Goal: Information Seeking & Learning: Learn about a topic

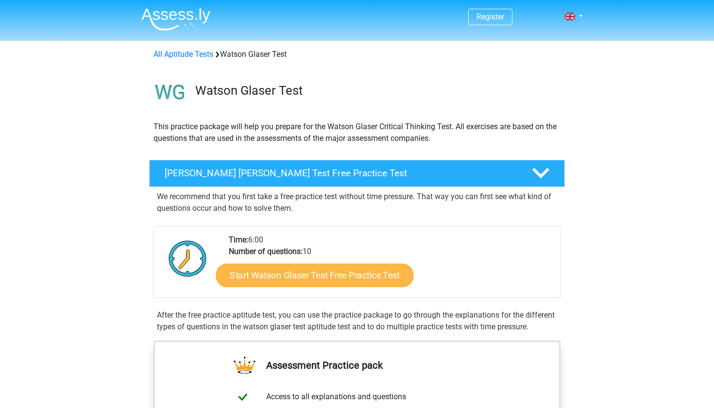
click at [312, 268] on link "Start Watson Glaser Test Free Practice Test" at bounding box center [315, 275] width 198 height 23
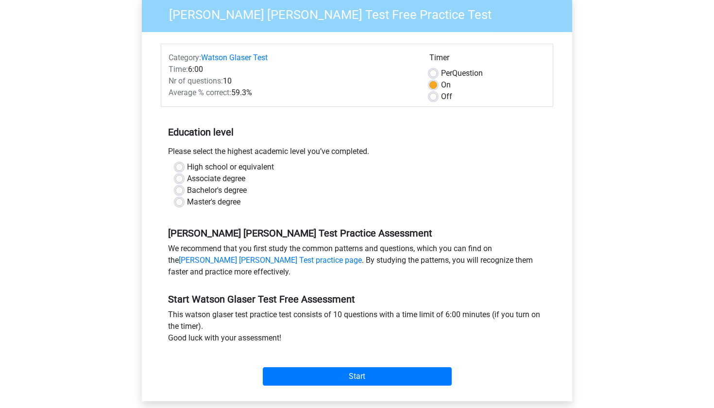
scroll to position [87, 0]
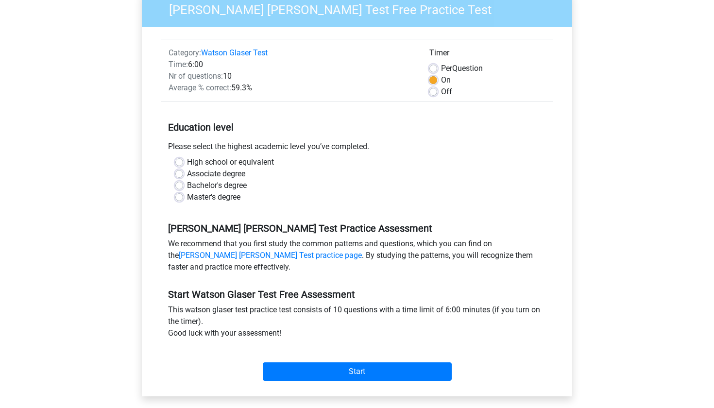
click at [187, 163] on label "High school or equivalent" at bounding box center [230, 162] width 87 height 12
click at [177, 163] on input "High school or equivalent" at bounding box center [179, 161] width 8 height 10
radio input "true"
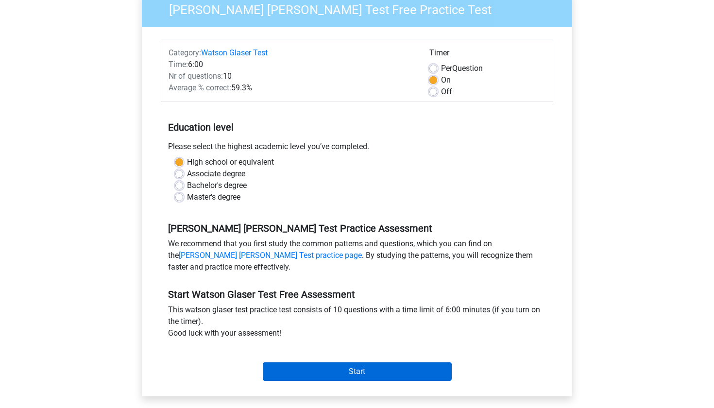
click at [377, 373] on input "Start" at bounding box center [357, 371] width 189 height 18
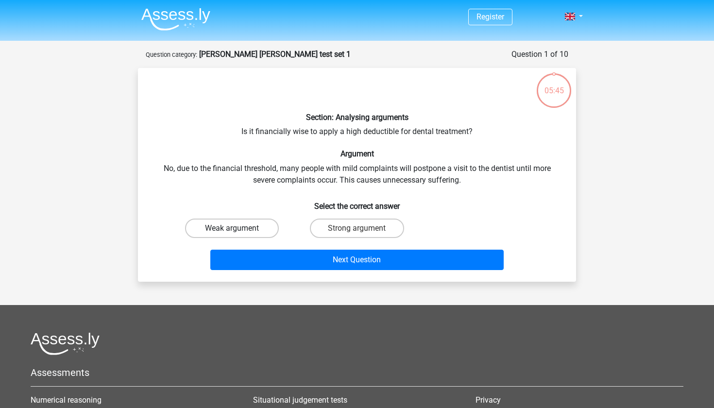
click at [249, 232] on label "Weak argument" at bounding box center [232, 228] width 94 height 19
click at [238, 232] on input "Weak argument" at bounding box center [235, 231] width 6 height 6
radio input "true"
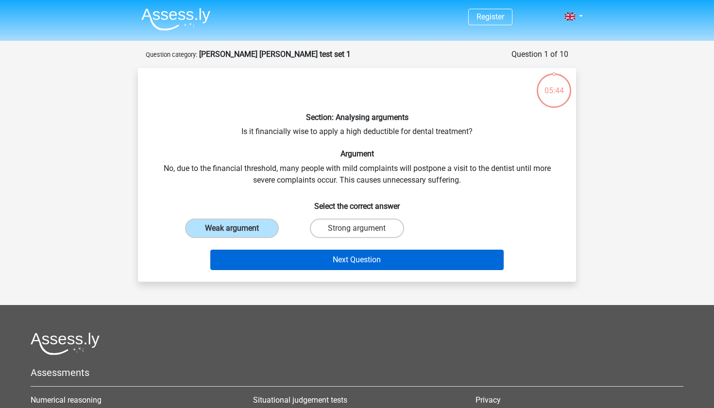
click at [270, 262] on button "Next Question" at bounding box center [357, 260] width 294 height 20
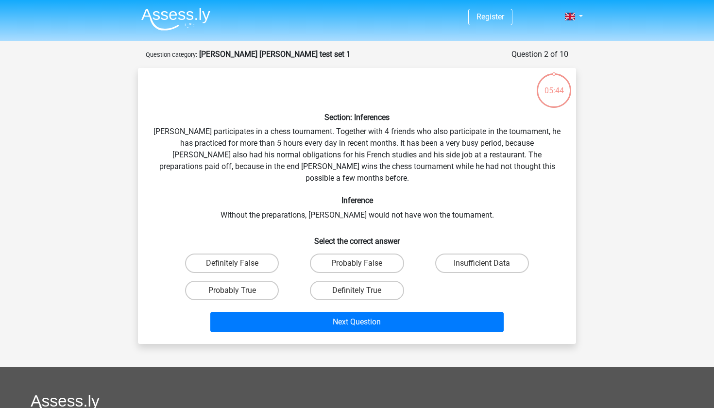
scroll to position [49, 0]
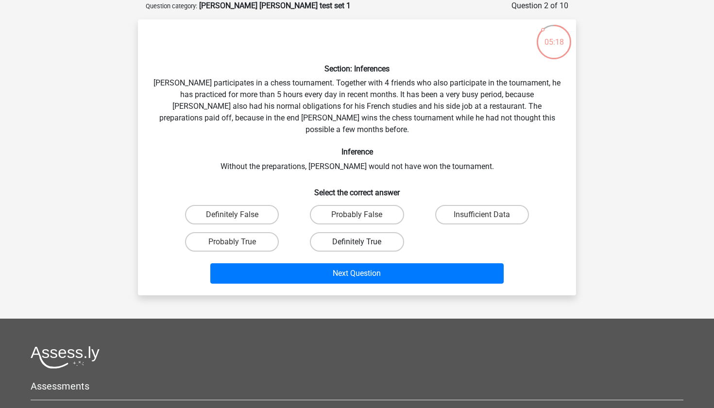
click at [326, 232] on label "Definitely True" at bounding box center [357, 241] width 94 height 19
click at [357, 242] on input "Definitely True" at bounding box center [360, 245] width 6 height 6
radio input "true"
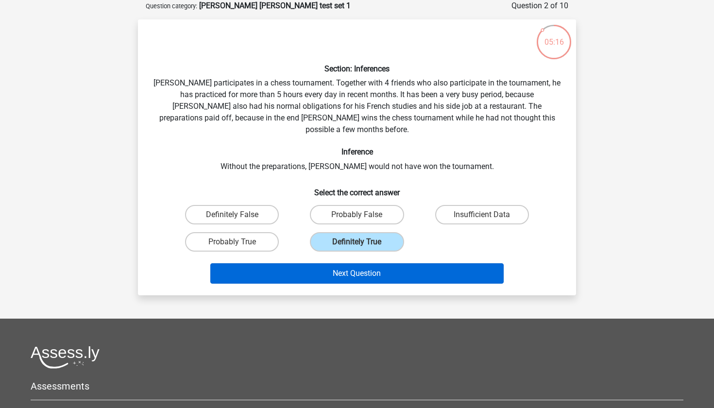
click at [318, 263] on button "Next Question" at bounding box center [357, 273] width 294 height 20
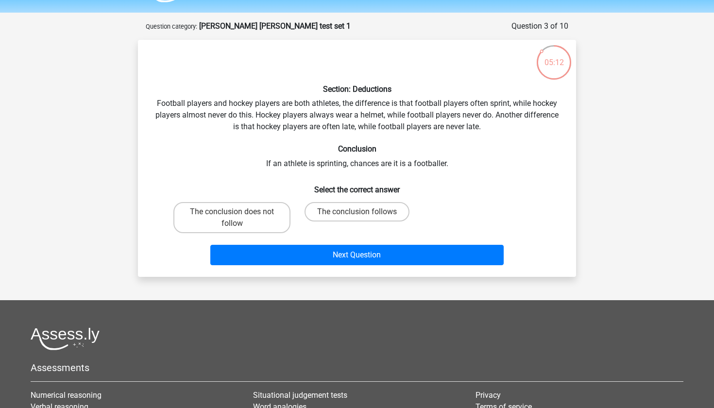
scroll to position [26, 0]
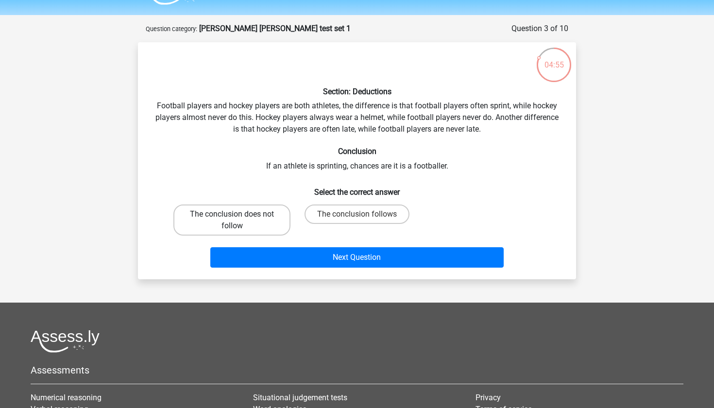
click at [270, 219] on label "The conclusion does not follow" at bounding box center [231, 219] width 117 height 31
click at [238, 219] on input "The conclusion does not follow" at bounding box center [235, 217] width 6 height 6
radio input "true"
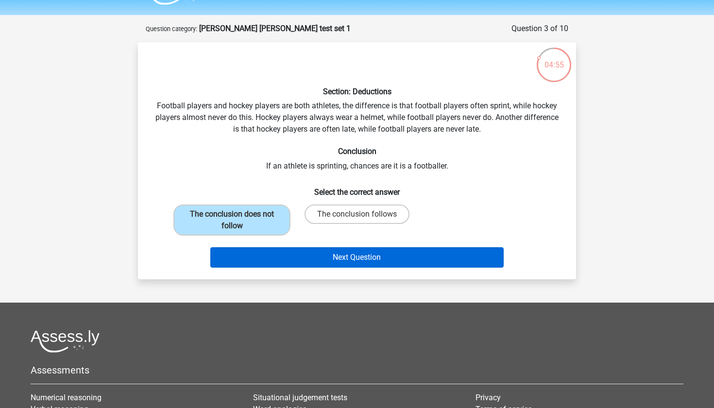
click at [293, 260] on button "Next Question" at bounding box center [357, 257] width 294 height 20
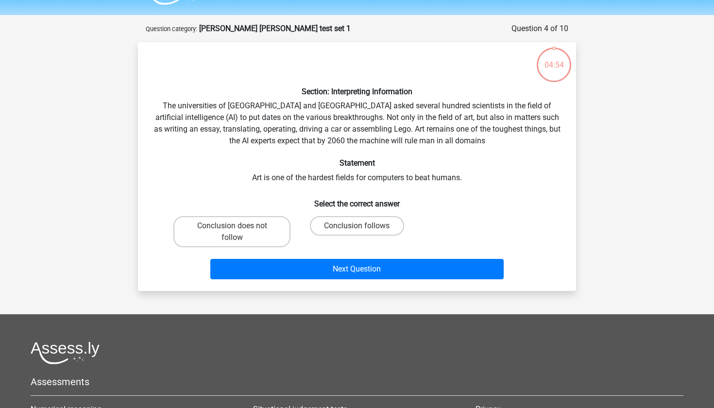
scroll to position [49, 0]
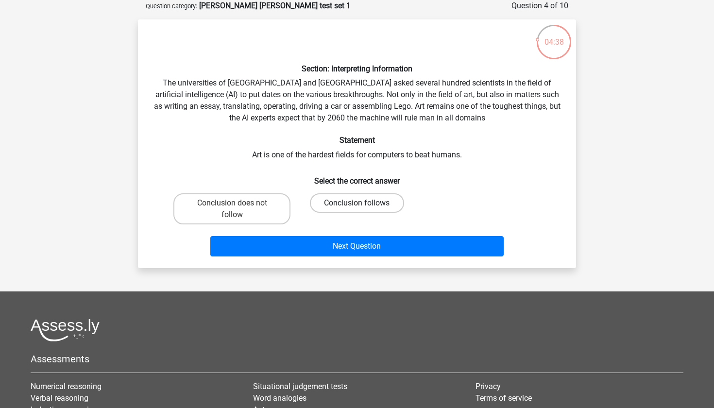
click at [337, 205] on label "Conclusion follows" at bounding box center [357, 202] width 94 height 19
click at [357, 205] on input "Conclusion follows" at bounding box center [360, 206] width 6 height 6
radio input "true"
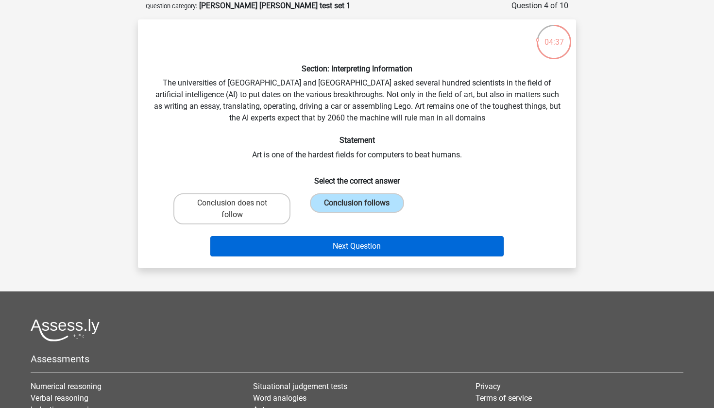
click at [339, 241] on button "Next Question" at bounding box center [357, 246] width 294 height 20
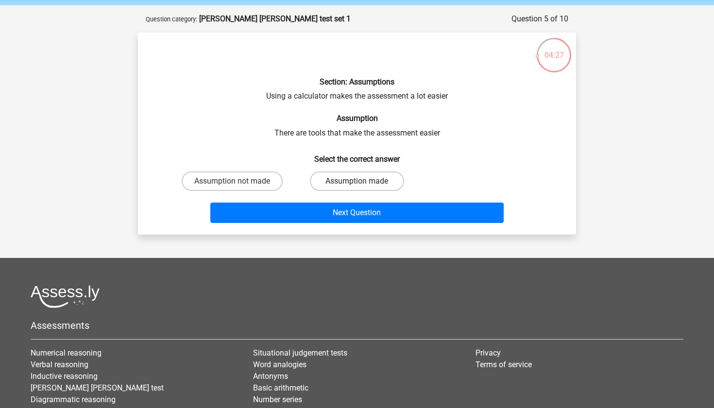
scroll to position [34, 0]
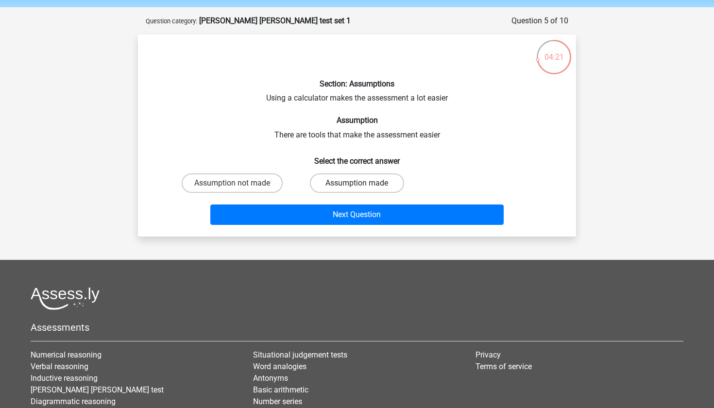
click at [351, 177] on label "Assumption made" at bounding box center [357, 182] width 94 height 19
click at [357, 183] on input "Assumption made" at bounding box center [360, 186] width 6 height 6
radio input "true"
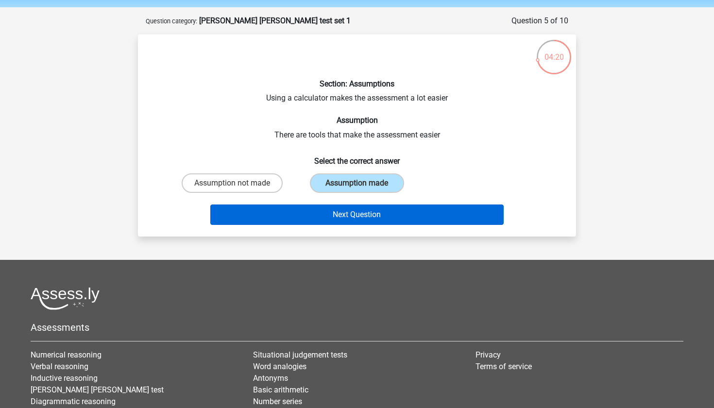
click at [344, 213] on button "Next Question" at bounding box center [357, 214] width 294 height 20
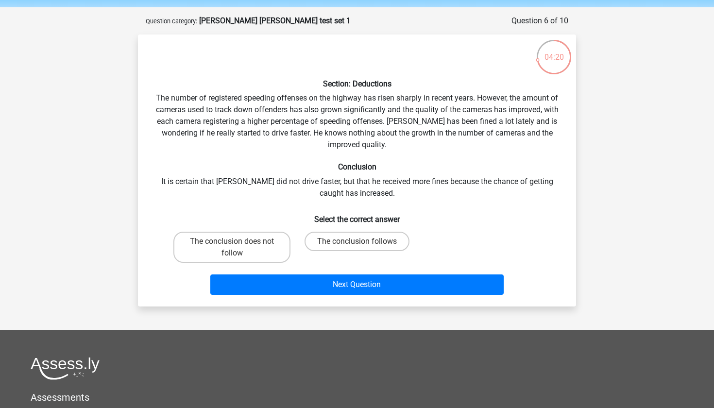
scroll to position [49, 0]
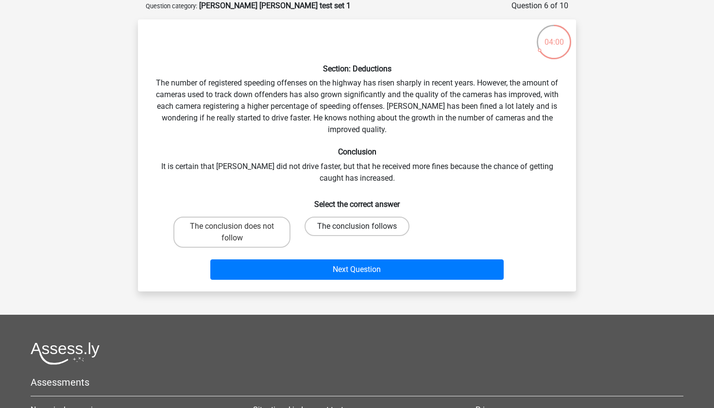
click at [323, 224] on label "The conclusion follows" at bounding box center [357, 226] width 105 height 19
click at [357, 226] on input "The conclusion follows" at bounding box center [360, 229] width 6 height 6
radio input "true"
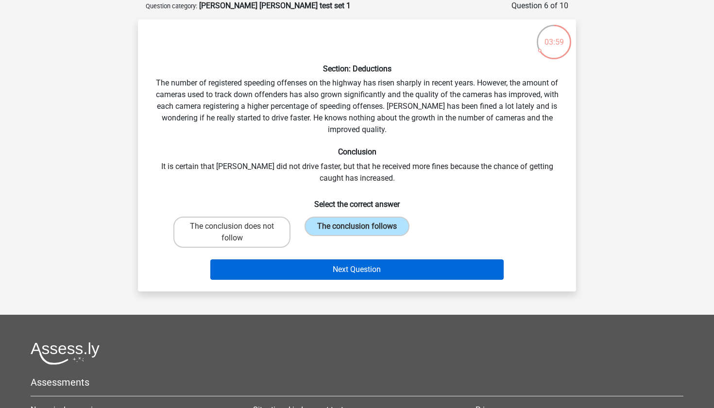
click at [322, 270] on button "Next Question" at bounding box center [357, 269] width 294 height 20
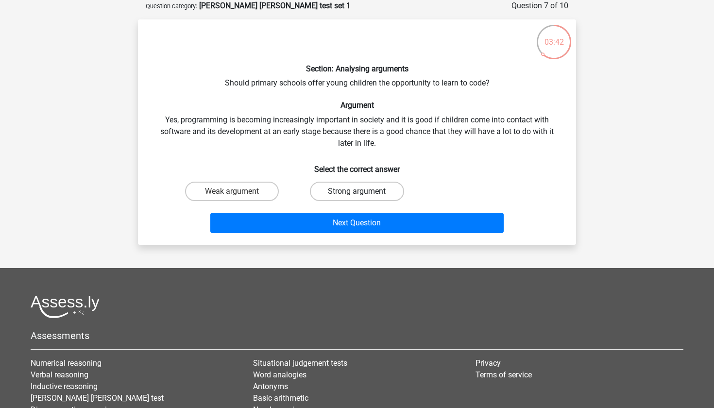
click at [338, 188] on label "Strong argument" at bounding box center [357, 191] width 94 height 19
click at [357, 191] on input "Strong argument" at bounding box center [360, 194] width 6 height 6
radio input "true"
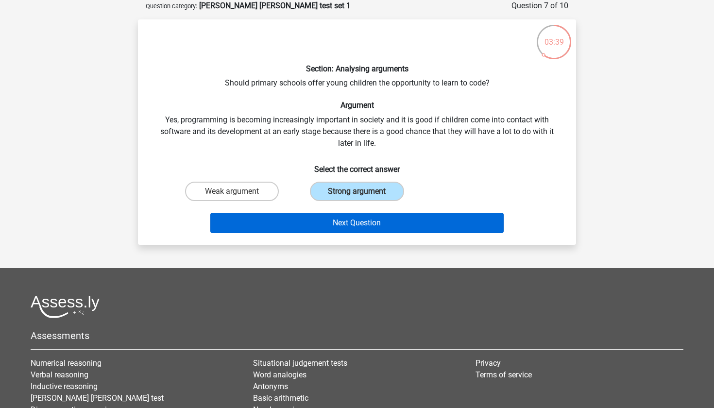
click at [341, 227] on button "Next Question" at bounding box center [357, 223] width 294 height 20
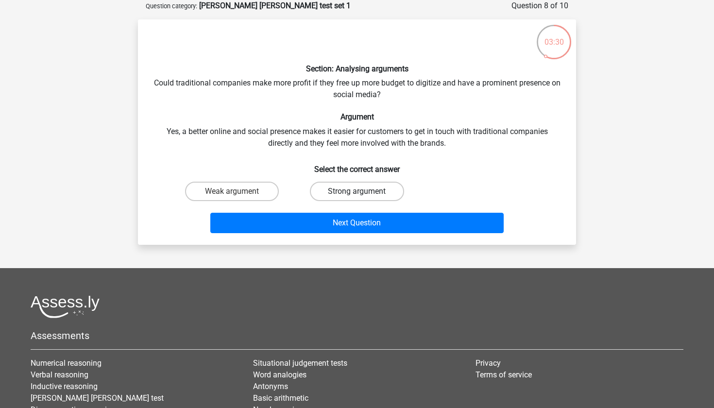
click at [332, 183] on label "Strong argument" at bounding box center [357, 191] width 94 height 19
click at [357, 191] on input "Strong argument" at bounding box center [360, 194] width 6 height 6
radio input "true"
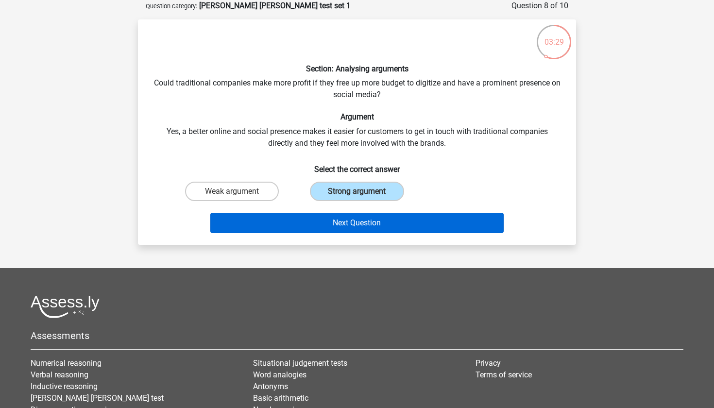
click at [331, 221] on button "Next Question" at bounding box center [357, 223] width 294 height 20
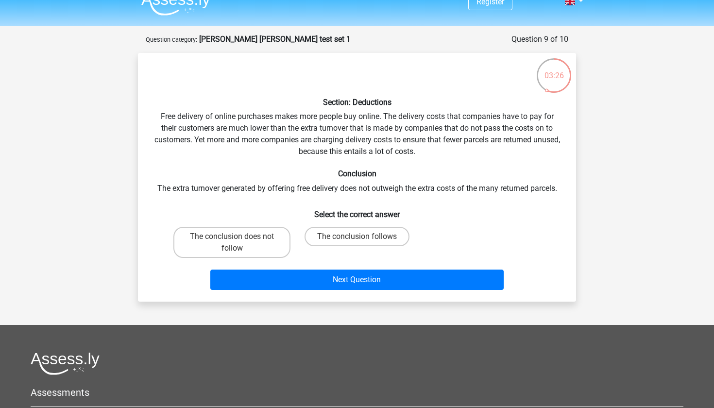
scroll to position [12, 0]
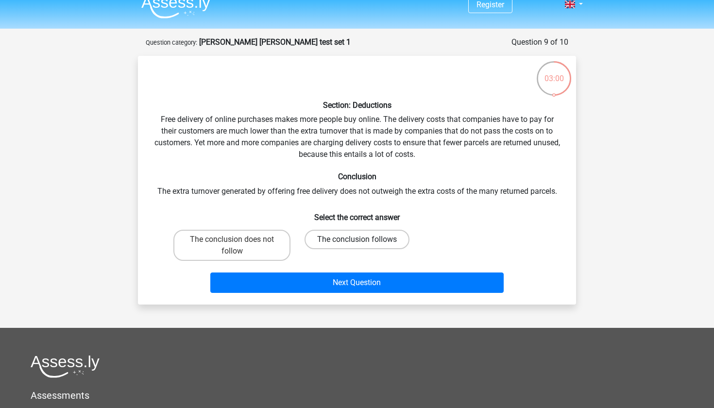
click at [373, 237] on label "The conclusion follows" at bounding box center [357, 239] width 105 height 19
click at [363, 239] on input "The conclusion follows" at bounding box center [360, 242] width 6 height 6
radio input "true"
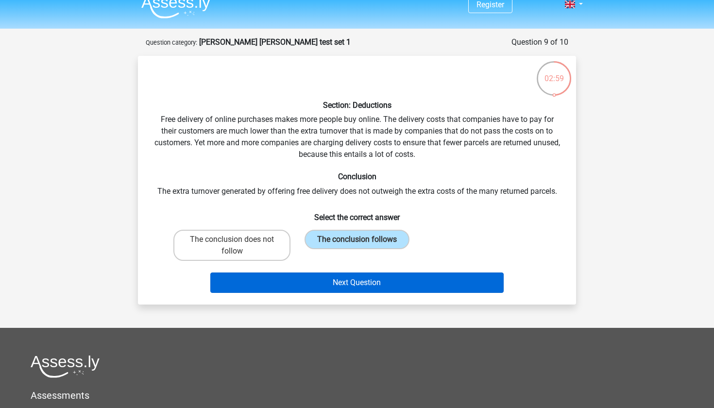
click at [373, 283] on button "Next Question" at bounding box center [357, 282] width 294 height 20
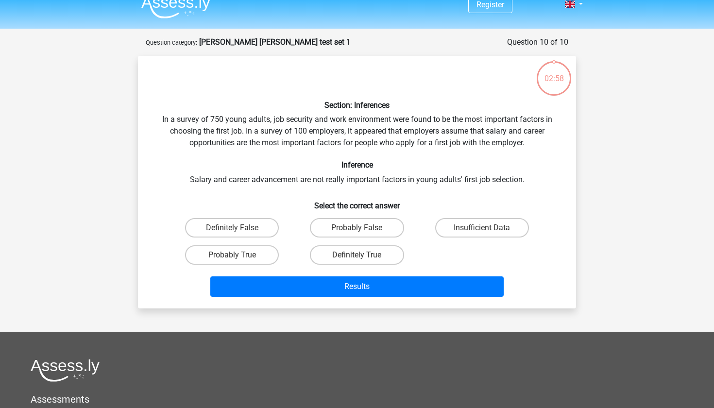
scroll to position [49, 0]
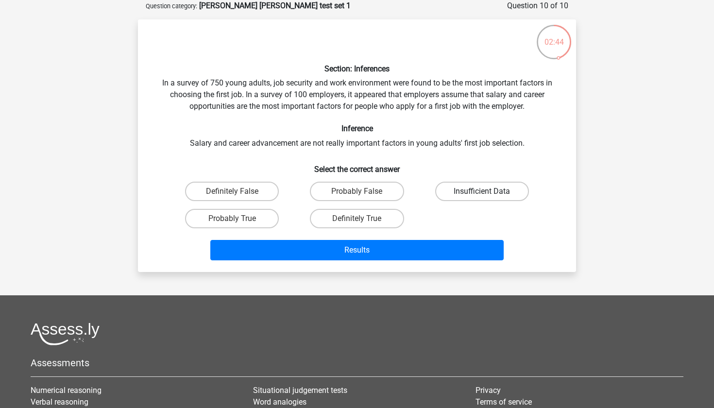
click at [446, 194] on label "Insufficient Data" at bounding box center [482, 191] width 94 height 19
click at [482, 194] on input "Insufficient Data" at bounding box center [485, 194] width 6 height 6
radio input "true"
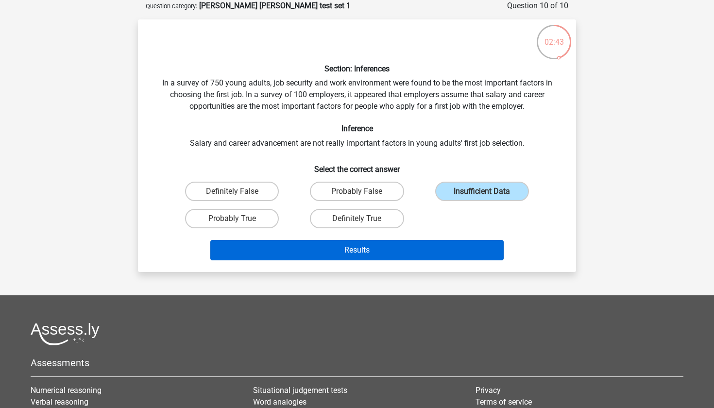
click at [431, 246] on button "Results" at bounding box center [357, 250] width 294 height 20
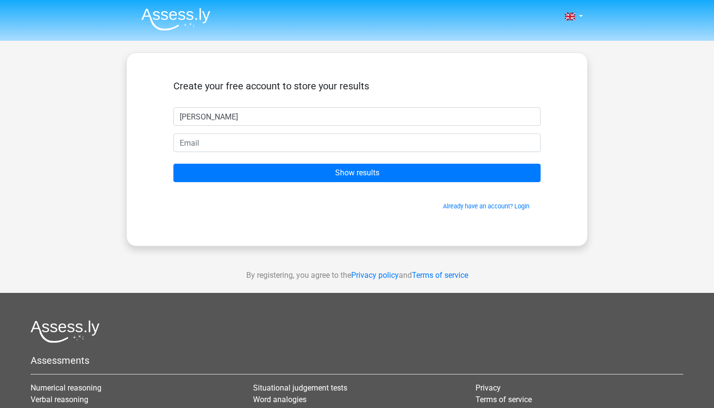
type input "[PERSON_NAME]"
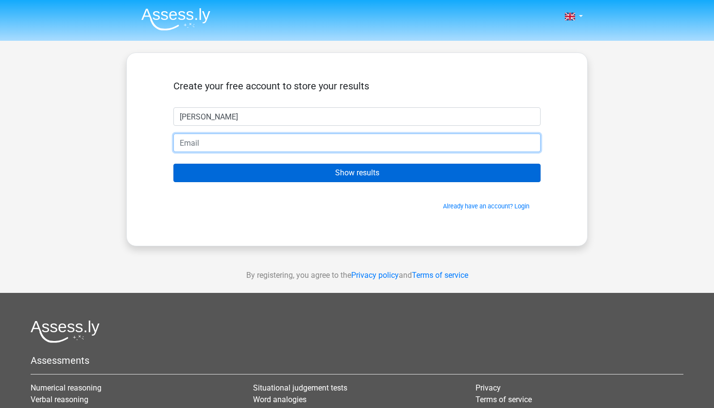
type input "[EMAIL_ADDRESS][DOMAIN_NAME]"
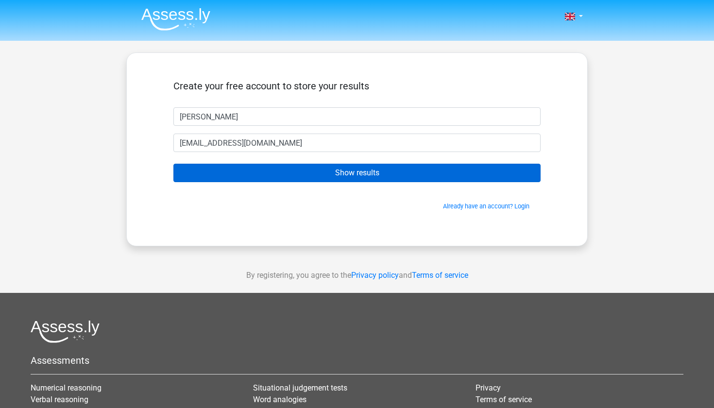
click at [372, 177] on input "Show results" at bounding box center [356, 173] width 367 height 18
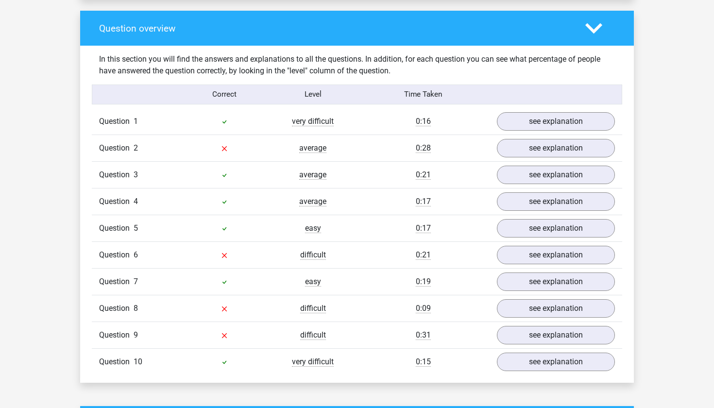
scroll to position [712, 0]
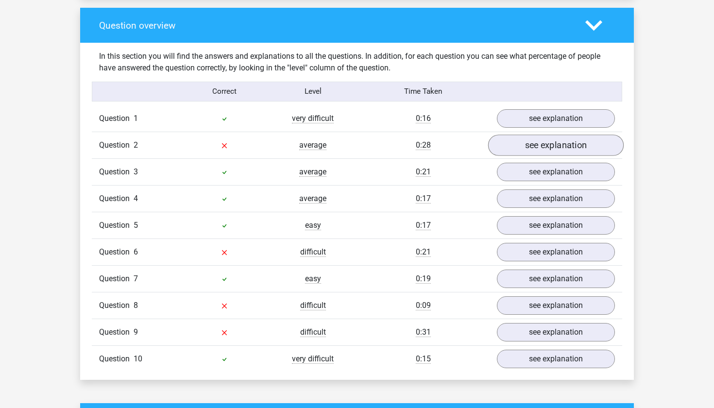
click at [531, 147] on link "see explanation" at bounding box center [555, 145] width 135 height 21
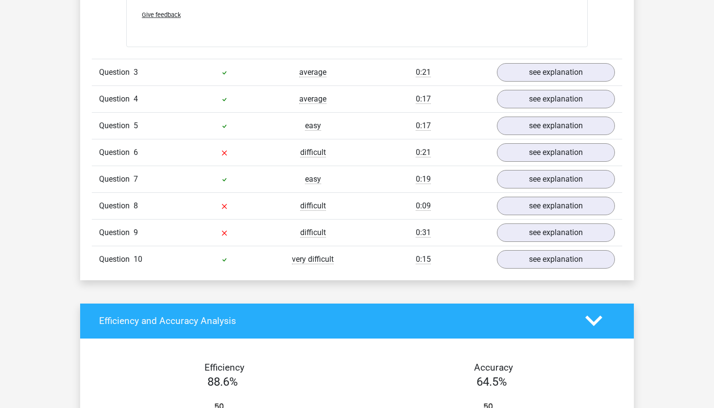
scroll to position [1128, 0]
click at [519, 153] on link "see explanation" at bounding box center [555, 152] width 135 height 21
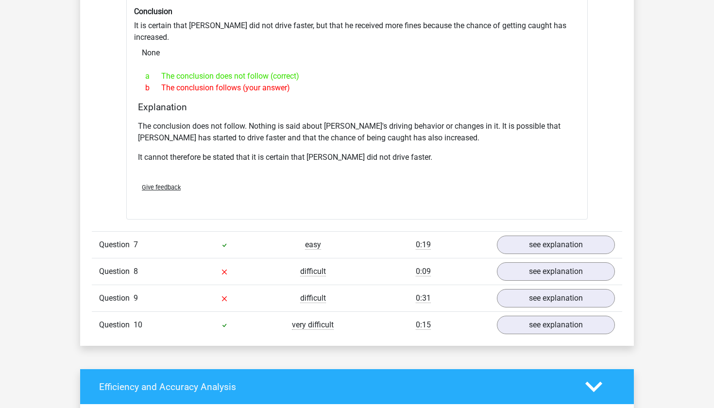
scroll to position [1374, 0]
click at [516, 261] on link "see explanation" at bounding box center [555, 271] width 135 height 21
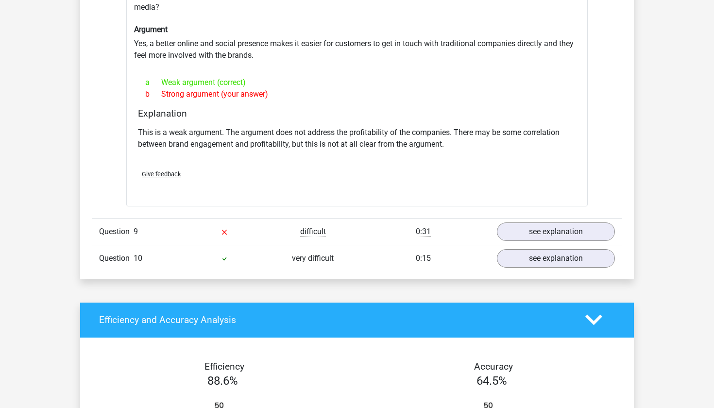
scroll to position [1698, 0]
click at [524, 221] on link "see explanation" at bounding box center [555, 231] width 135 height 21
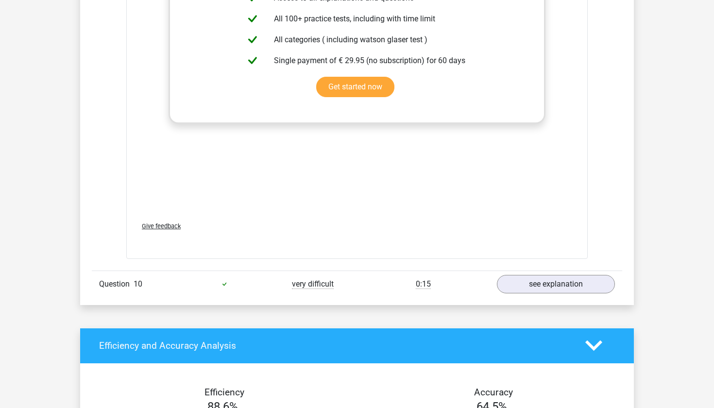
scroll to position [2189, 0]
